Goal: Task Accomplishment & Management: Use online tool/utility

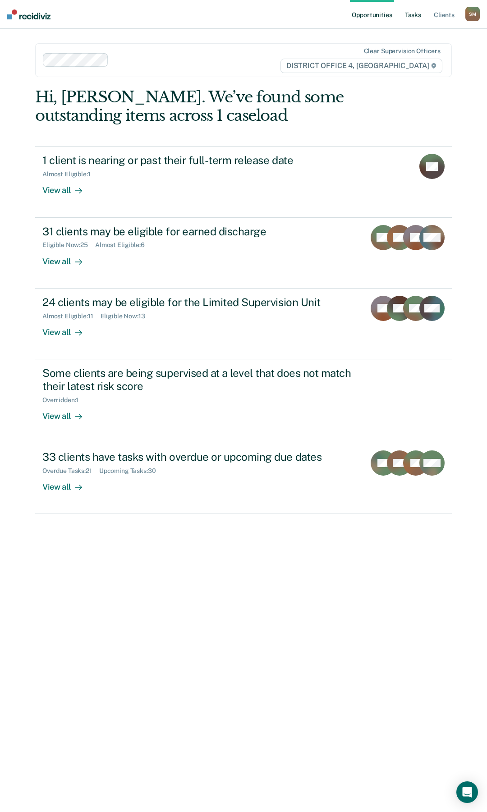
click at [420, 15] on link "Tasks" at bounding box center [413, 14] width 20 height 29
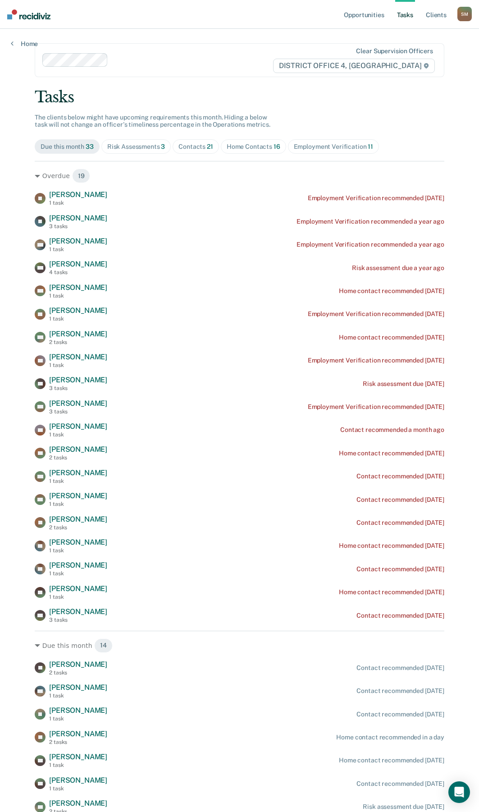
click at [198, 145] on div "Contacts 21" at bounding box center [195, 147] width 35 height 8
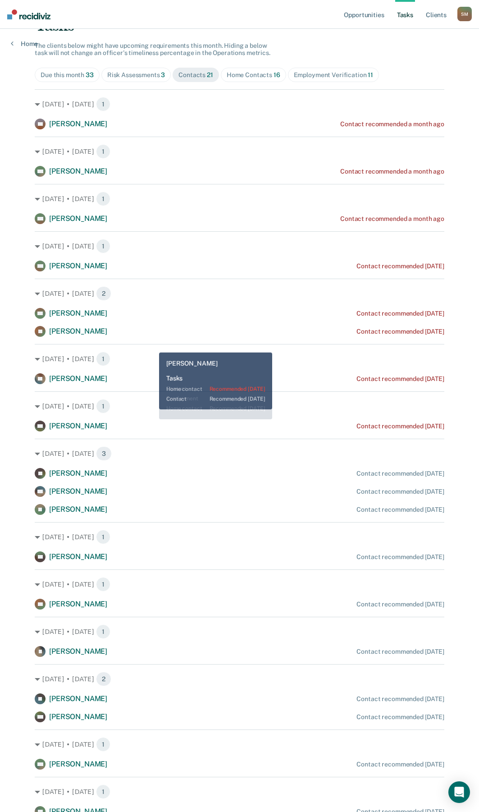
scroll to position [61, 0]
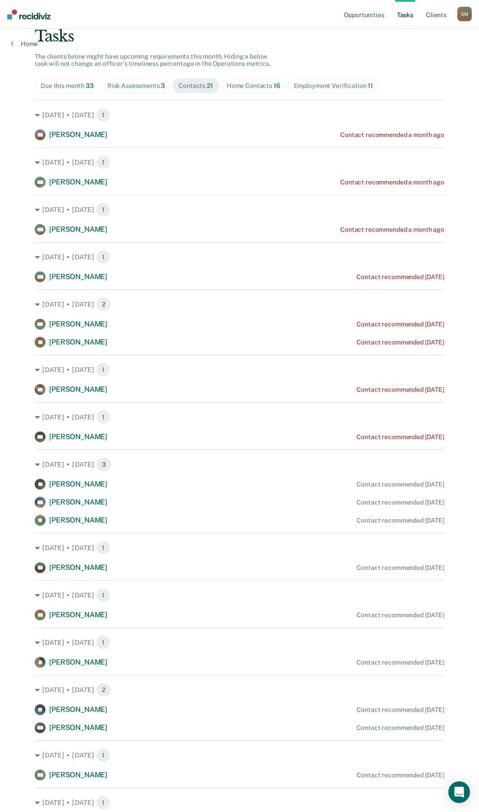
click at [151, 85] on div "Risk Assessments 3" at bounding box center [136, 86] width 58 height 8
click at [151, 85] on main "Clear supervision officers DISTRICT OFFICE 4, BOISE Tasks The clients below mig…" at bounding box center [239, 446] width 431 height 957
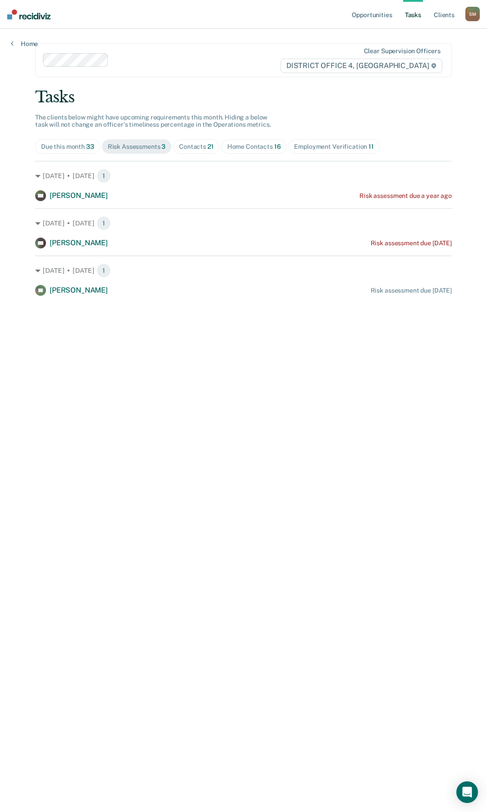
drag, startPoint x: 388, startPoint y: 214, endPoint x: 296, endPoint y: 208, distance: 93.0
drag, startPoint x: 296, startPoint y: 208, endPoint x: 351, endPoint y: 106, distance: 115.3
click at [351, 106] on div "Tasks The clients below might have upcoming requirements this month. Hiding a b…" at bounding box center [243, 192] width 416 height 208
click at [194, 147] on div "Contacts 21" at bounding box center [196, 147] width 35 height 8
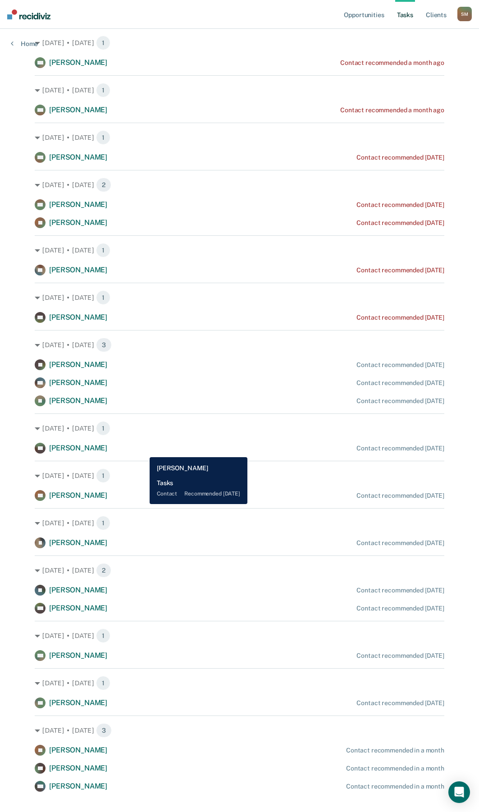
scroll to position [196, 0]
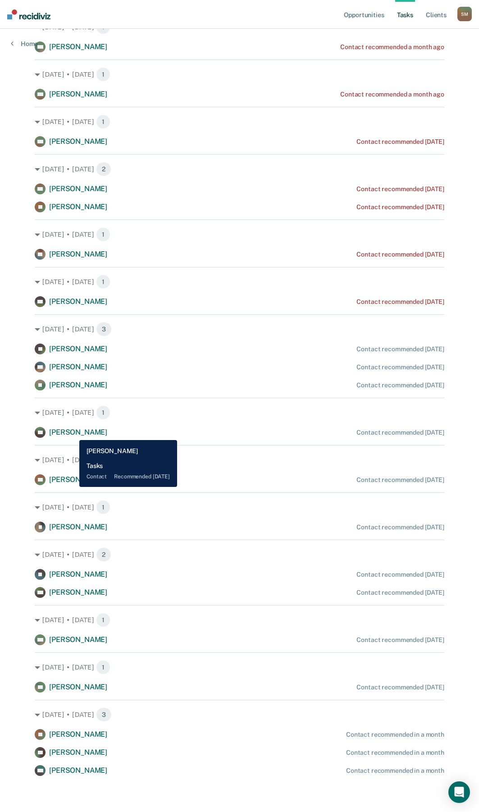
click at [73, 433] on span "[PERSON_NAME]" at bounding box center [78, 432] width 58 height 9
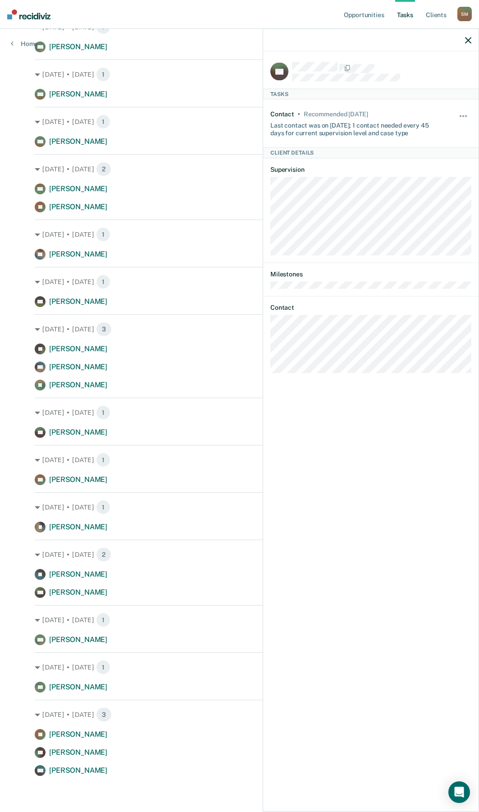
click at [269, 349] on div "JW Tasks Contact • Recommended [DATE] Last contact was on [DATE]; 1 contact nee…" at bounding box center [370, 430] width 215 height 758
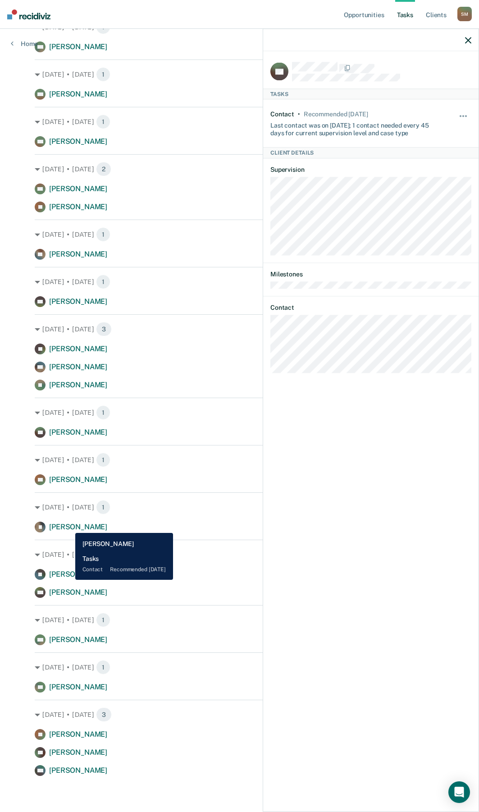
click at [69, 526] on span "[PERSON_NAME]" at bounding box center [78, 526] width 58 height 9
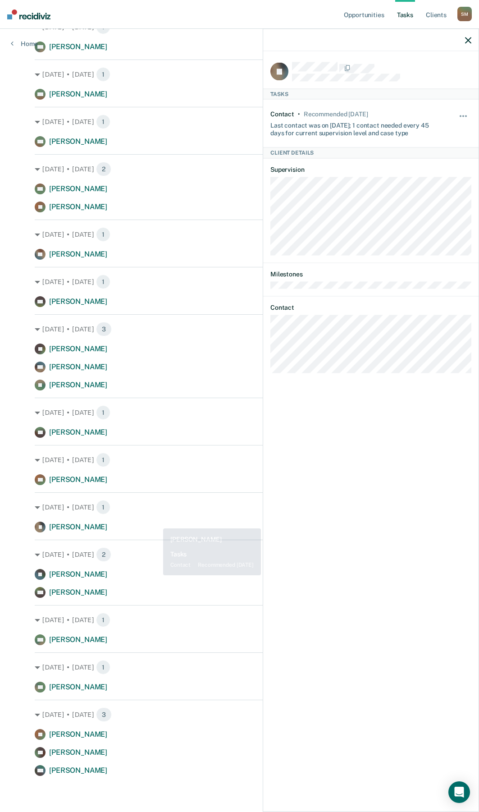
click at [174, 520] on div "[DATE] • [DATE] 1 IL [PERSON_NAME] Contact recommended [DATE]" at bounding box center [240, 512] width 410 height 40
click at [470, 37] on button "button" at bounding box center [468, 40] width 6 height 8
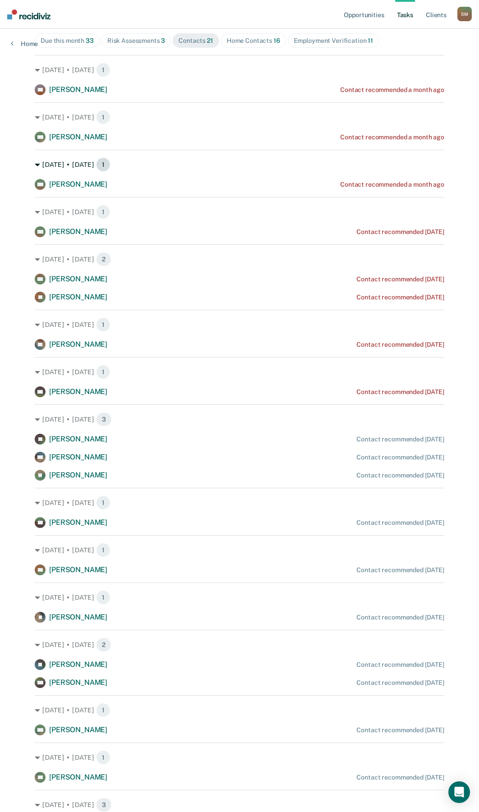
scroll to position [0, 0]
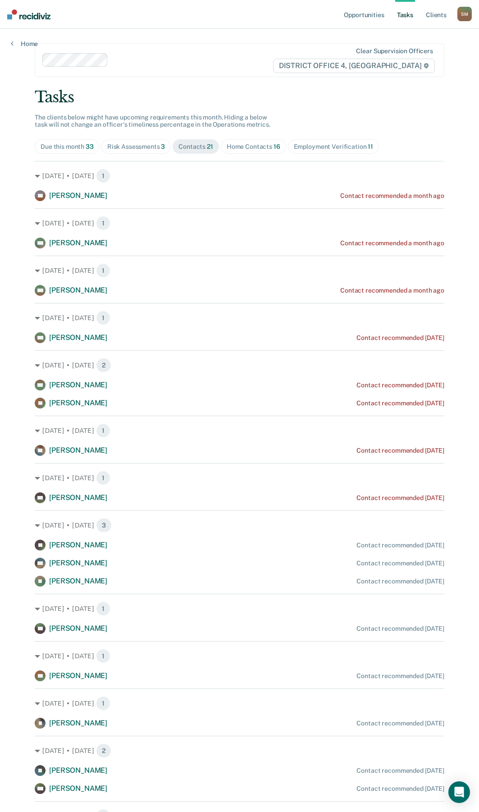
click at [340, 150] on div "Employment Verification 11" at bounding box center [333, 147] width 79 height 8
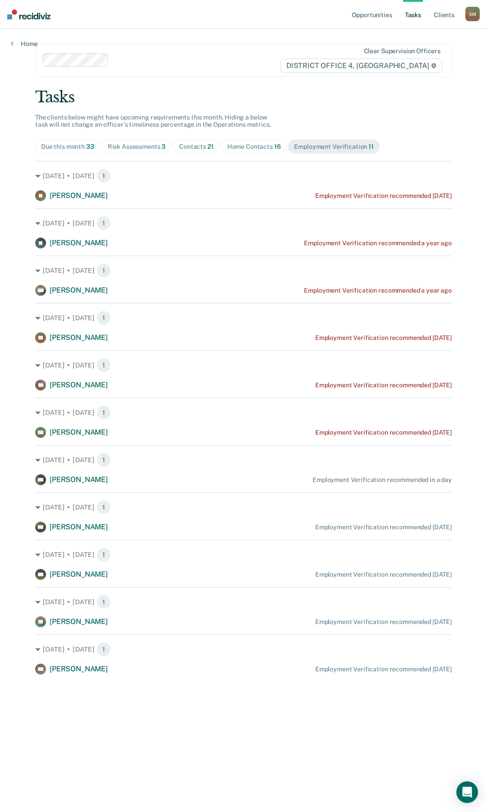
click at [193, 146] on div "Contacts 21" at bounding box center [196, 147] width 35 height 8
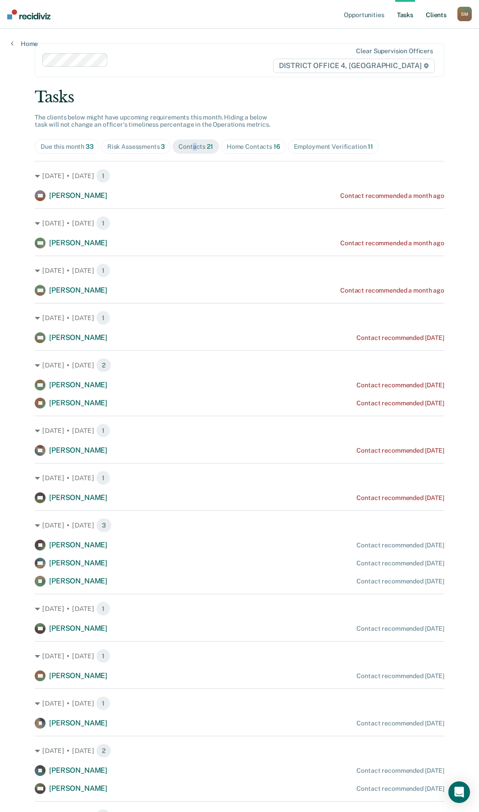
click at [438, 14] on link "Client s" at bounding box center [436, 14] width 24 height 29
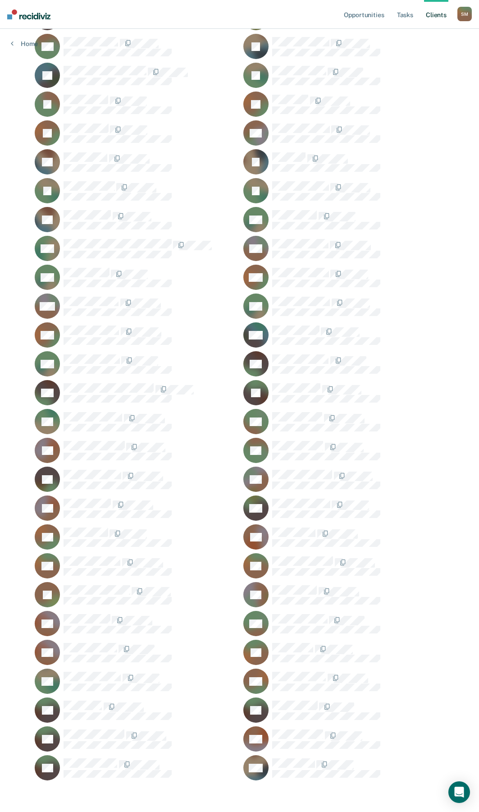
scroll to position [521, 0]
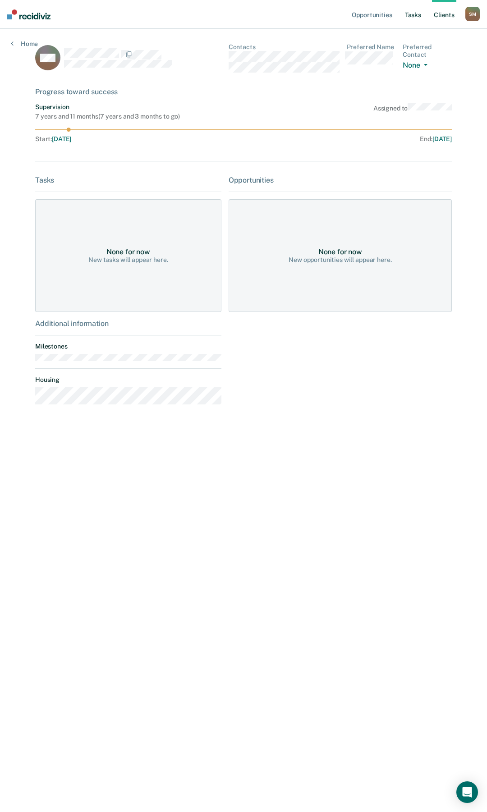
click at [416, 15] on link "Tasks" at bounding box center [413, 14] width 20 height 29
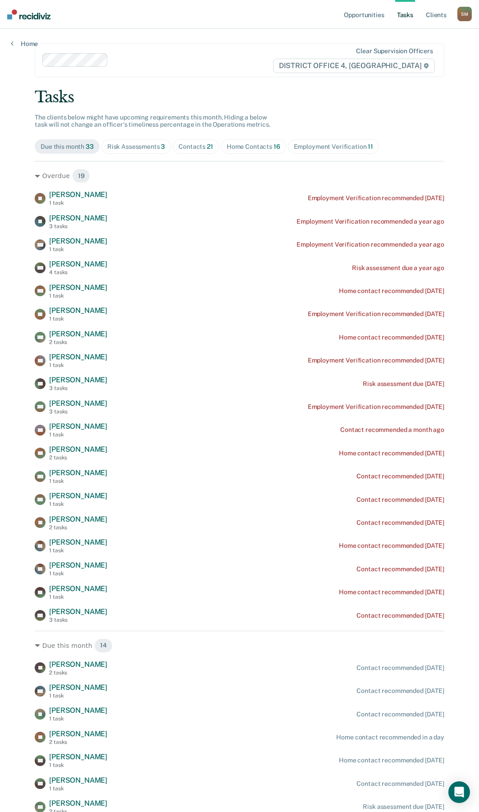
click at [137, 147] on div "Risk Assessments 3" at bounding box center [136, 147] width 58 height 8
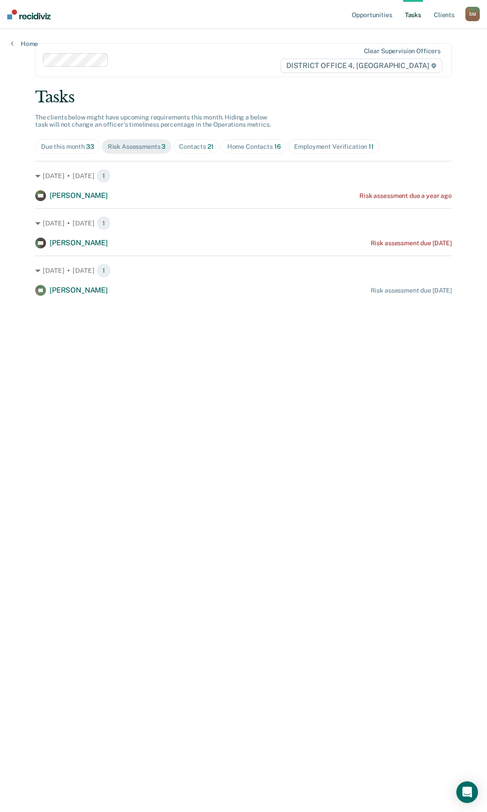
click at [198, 149] on div "Contacts 21" at bounding box center [196, 147] width 35 height 8
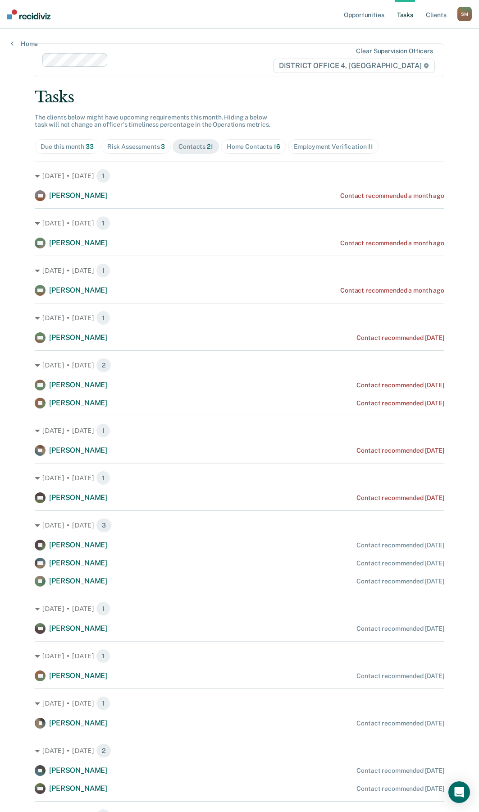
click at [313, 144] on div "Employment Verification 11" at bounding box center [333, 147] width 79 height 8
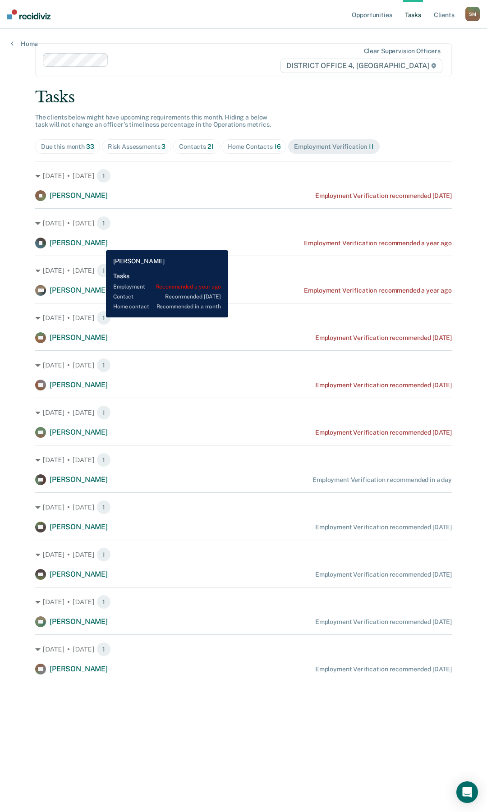
click at [99, 243] on span "[PERSON_NAME]" at bounding box center [79, 242] width 58 height 9
